Goal: Task Accomplishment & Management: Manage account settings

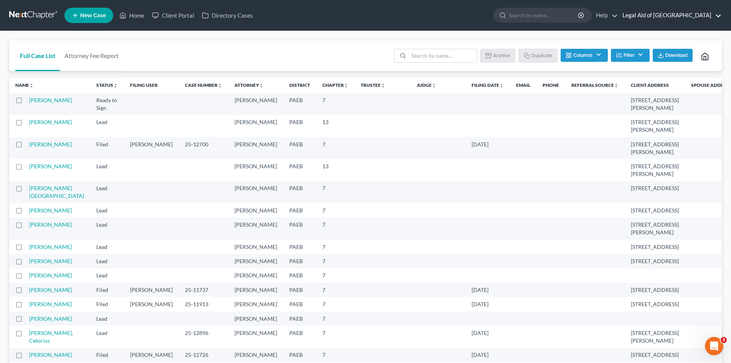
click at [700, 11] on link "Legal Aid of [GEOGRAPHIC_DATA]" at bounding box center [670, 15] width 103 height 14
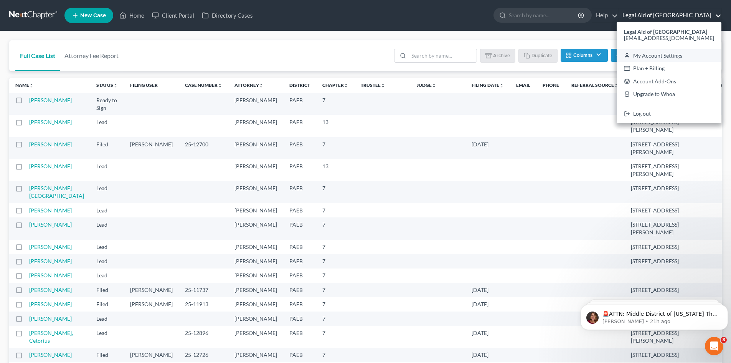
click at [675, 56] on link "My Account Settings" at bounding box center [669, 55] width 105 height 13
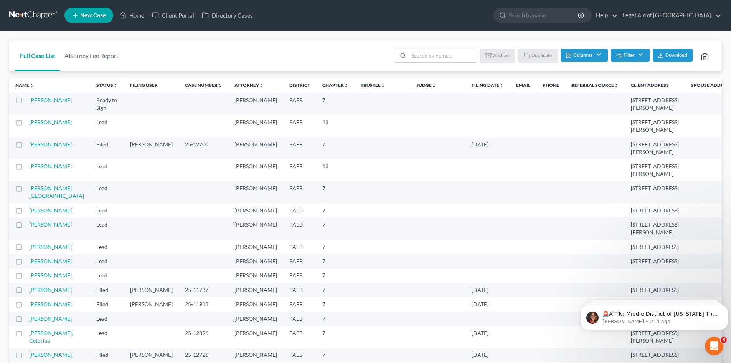
select select "67"
select select "24"
select select "39"
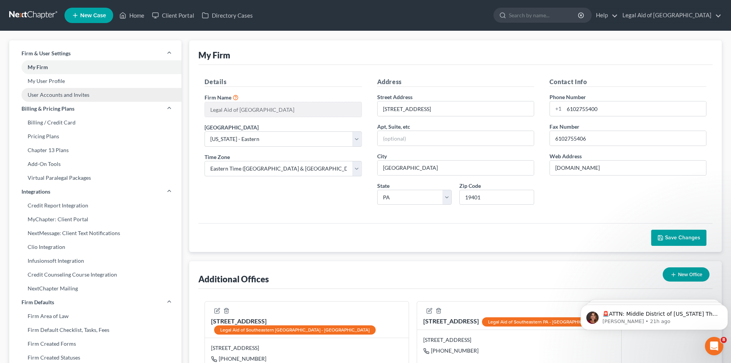
click at [75, 93] on link "User Accounts and Invites" at bounding box center [95, 95] width 172 height 14
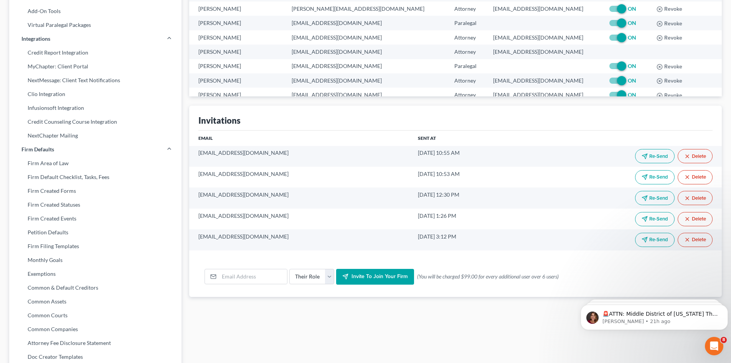
scroll to position [154, 0]
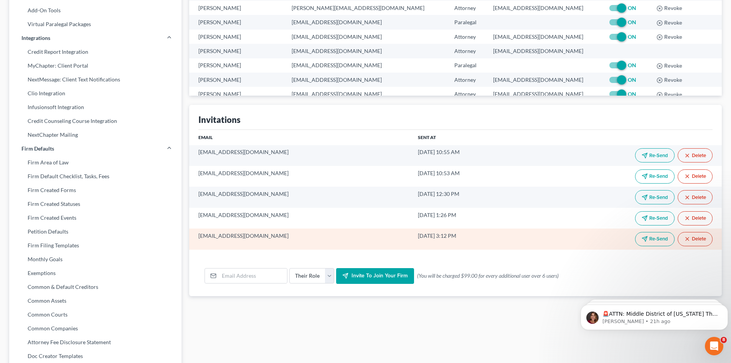
click at [657, 238] on button "Re-Send" at bounding box center [655, 239] width 40 height 14
click at [696, 236] on button "Delete" at bounding box center [695, 239] width 35 height 14
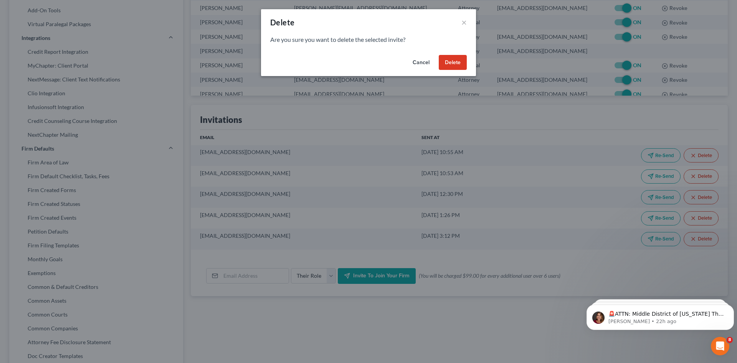
click at [454, 66] on button "Delete" at bounding box center [453, 62] width 28 height 15
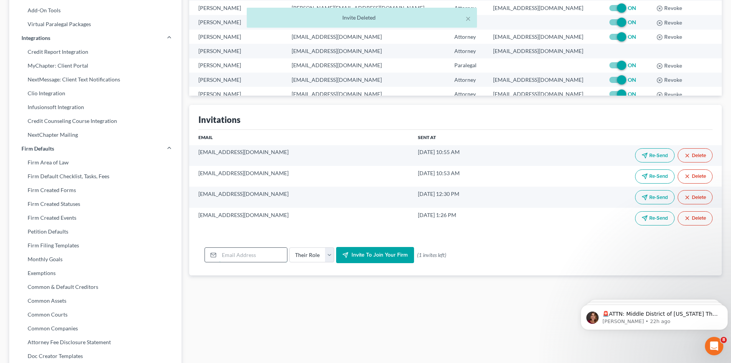
click at [220, 255] on input "email" at bounding box center [253, 255] width 68 height 15
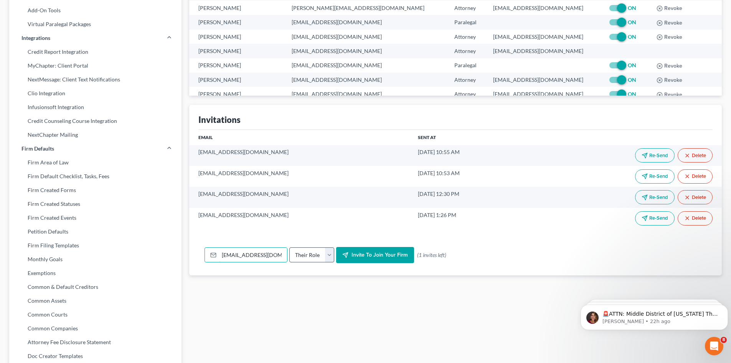
type input "[EMAIL_ADDRESS][DOMAIN_NAME]"
click at [327, 256] on select "Their Role Attorney Paralegal Assistant" at bounding box center [311, 254] width 45 height 15
select select "paralegal"
click at [289, 247] on select "Their Role Attorney Paralegal Assistant" at bounding box center [311, 254] width 45 height 15
click at [382, 257] on span "Invite to join your firm" at bounding box center [380, 254] width 56 height 7
